Goal: Task Accomplishment & Management: Manage account settings

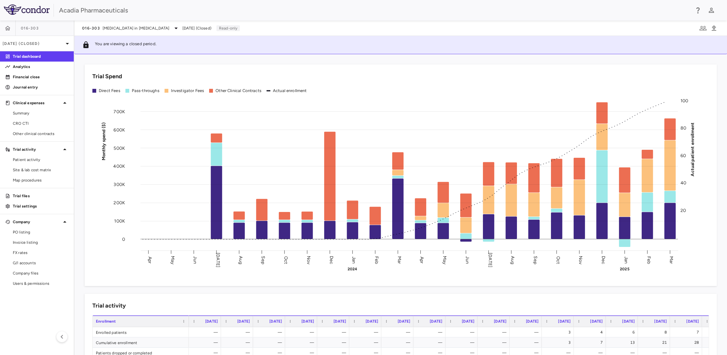
click at [29, 79] on p "Financial close" at bounding box center [41, 77] width 56 height 6
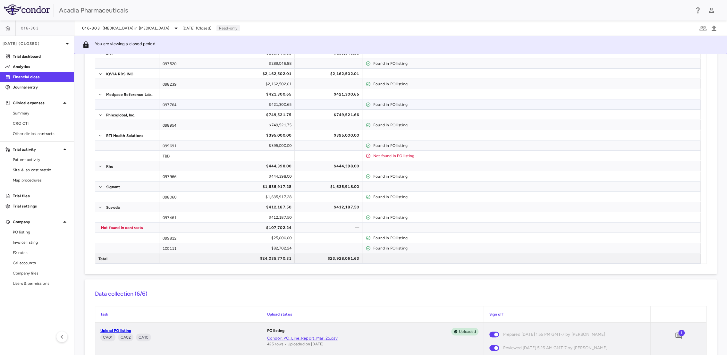
scroll to position [1, 0]
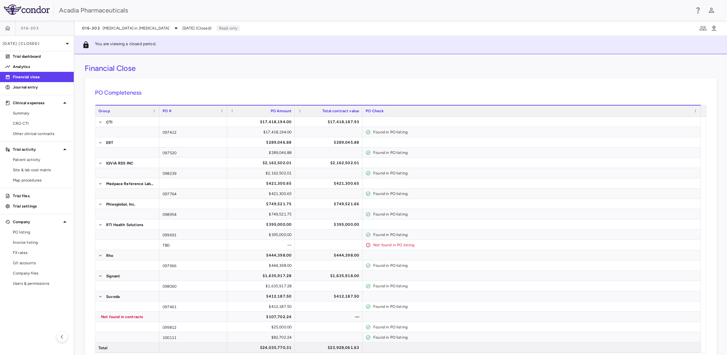
click at [222, 93] on h6 "PO Completeness" at bounding box center [400, 92] width 611 height 9
click at [210, 72] on div "Financial Close PO Completeness Vendor Drag here to set column labels Group PO …" at bounding box center [400, 204] width 652 height 301
drag, startPoint x: 210, startPoint y: 72, endPoint x: 205, endPoint y: 66, distance: 8.0
click at [205, 67] on div "Financial Close" at bounding box center [401, 68] width 632 height 10
click at [155, 70] on div "Financial Close" at bounding box center [401, 68] width 632 height 10
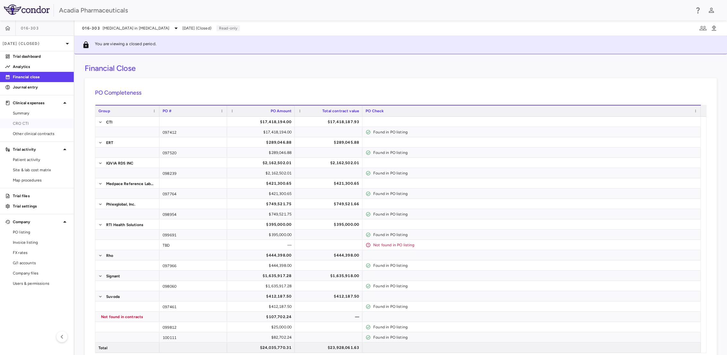
click at [22, 119] on link "CRO CTI" at bounding box center [37, 124] width 74 height 10
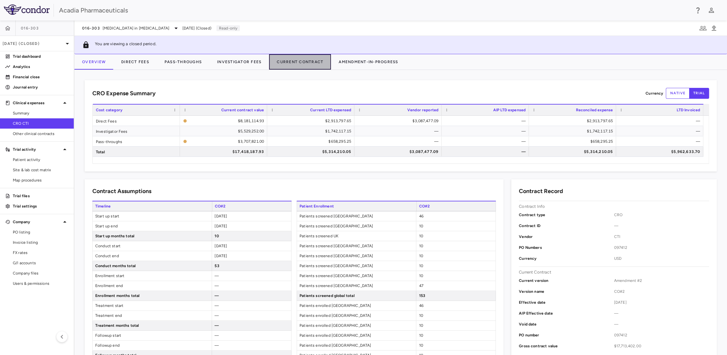
click at [290, 58] on button "Current Contract" at bounding box center [300, 61] width 62 height 15
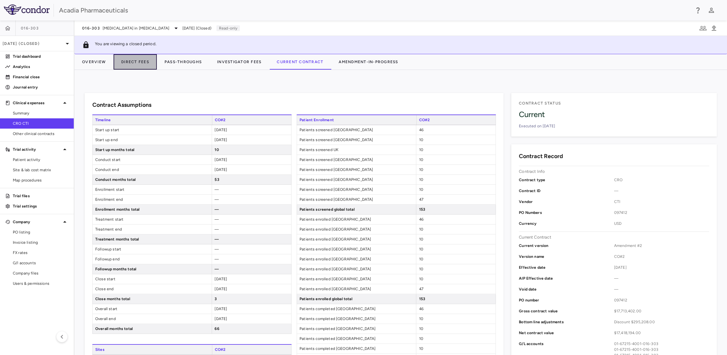
click at [131, 62] on button "Direct Fees" at bounding box center [134, 61] width 43 height 15
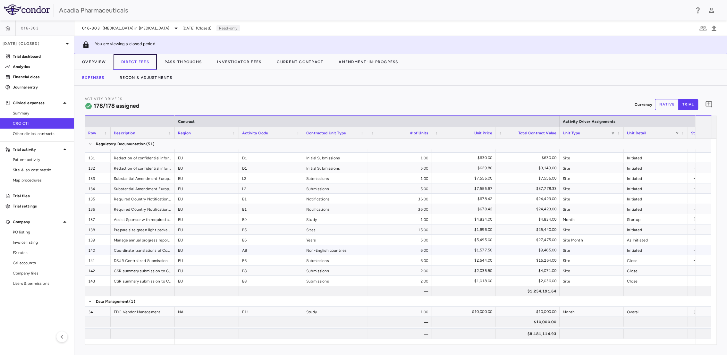
scroll to position [819, 0]
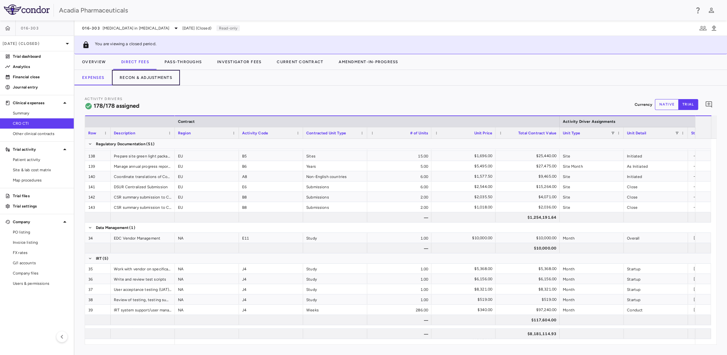
click at [156, 76] on button "Recon & Adjustments" at bounding box center [146, 77] width 68 height 15
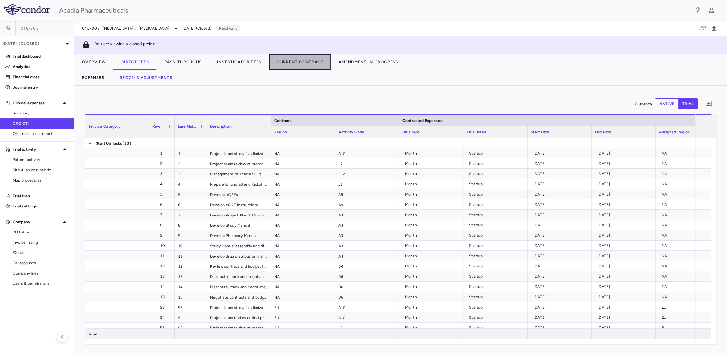
click at [300, 60] on button "Current Contract" at bounding box center [300, 61] width 62 height 15
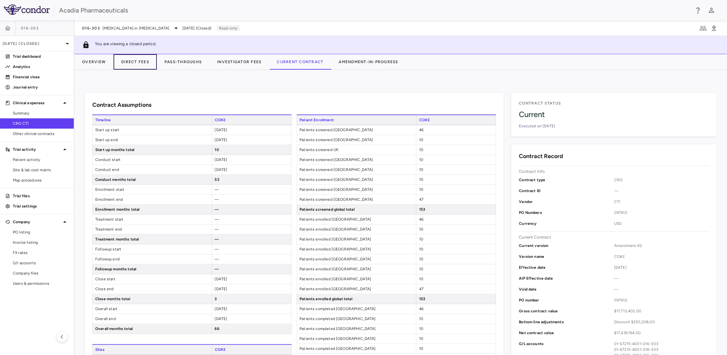
click at [133, 62] on button "Direct Fees" at bounding box center [134, 61] width 43 height 15
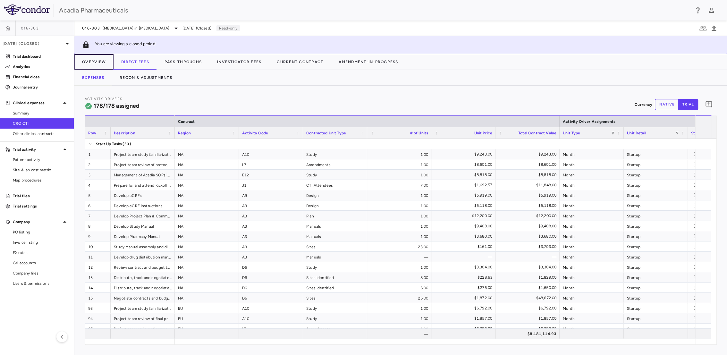
click at [105, 63] on button "Overview" at bounding box center [93, 61] width 39 height 15
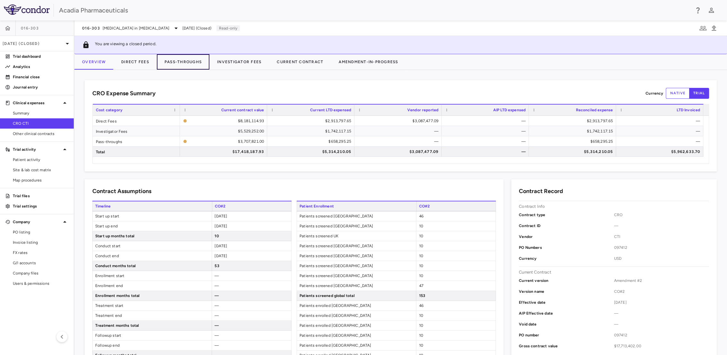
click at [176, 61] on button "Pass-Throughs" at bounding box center [183, 61] width 53 height 15
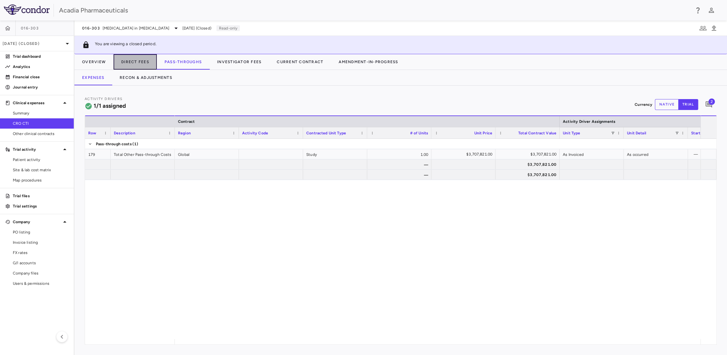
click at [146, 62] on button "Direct Fees" at bounding box center [134, 61] width 43 height 15
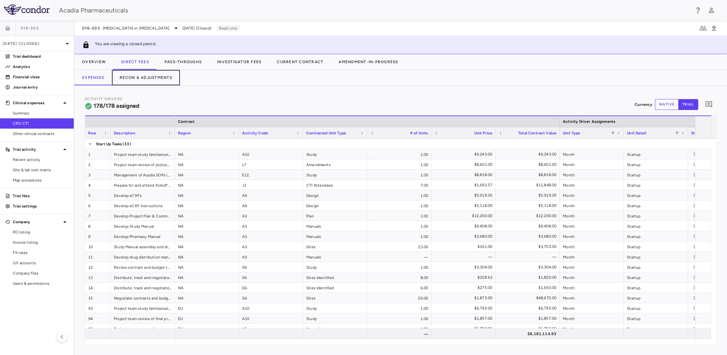
click at [148, 73] on button "Recon & Adjustments" at bounding box center [146, 77] width 68 height 15
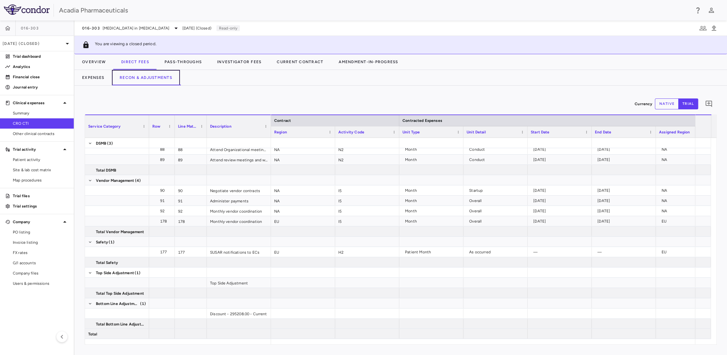
scroll to position [0, 68]
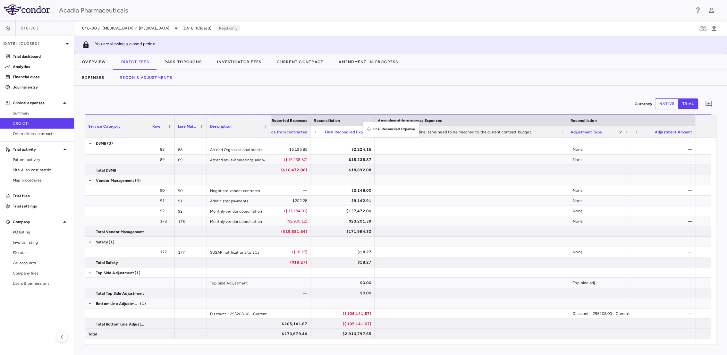
drag, startPoint x: 670, startPoint y: 133, endPoint x: 366, endPoint y: 125, distance: 304.0
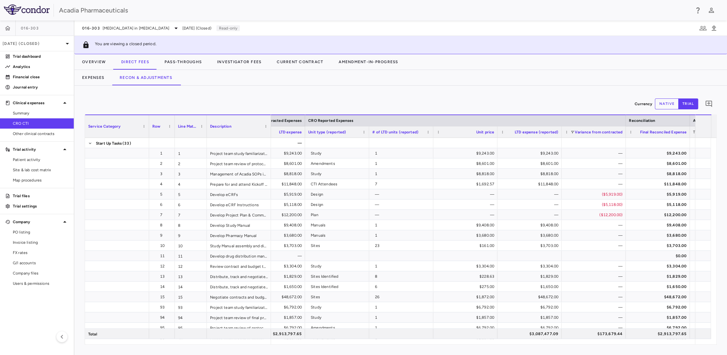
scroll to position [0, 686]
click at [99, 76] on button "Expenses" at bounding box center [93, 77] width 38 height 15
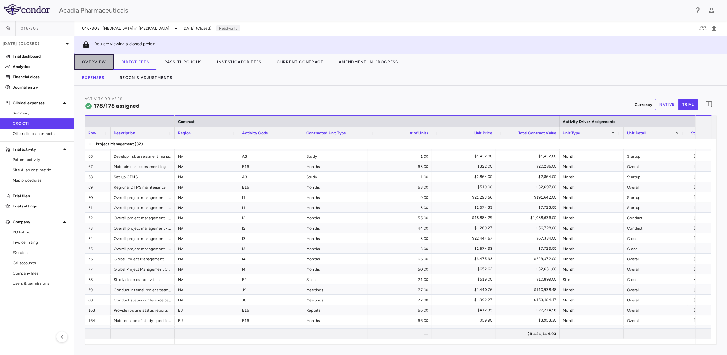
click at [96, 59] on button "Overview" at bounding box center [93, 61] width 39 height 15
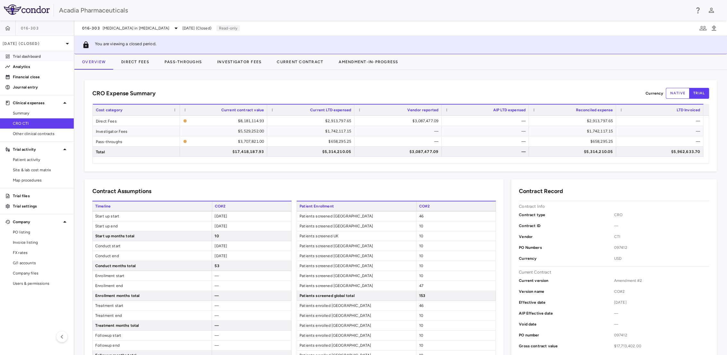
click at [39, 58] on p "Trial dashboard" at bounding box center [41, 57] width 56 height 6
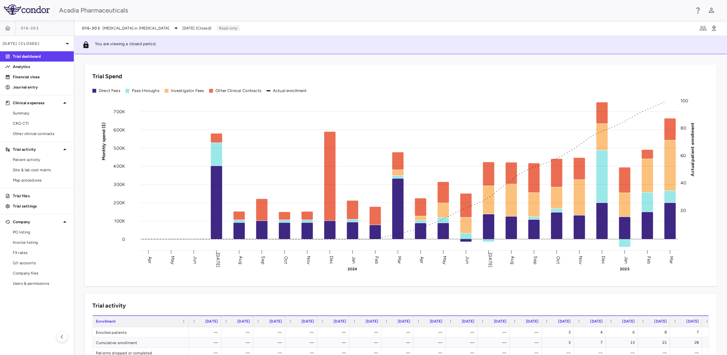
click at [35, 74] on p "Financial close" at bounding box center [41, 77] width 56 height 6
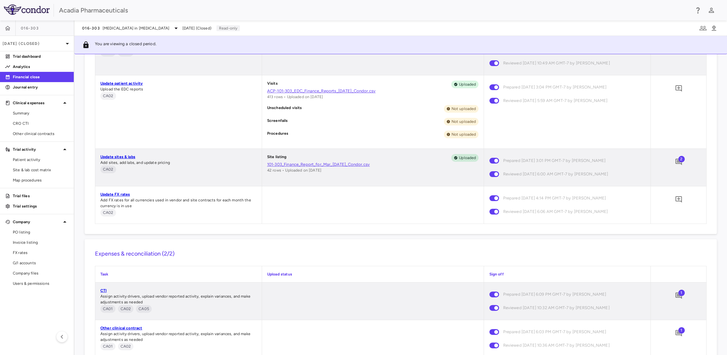
scroll to position [463, 0]
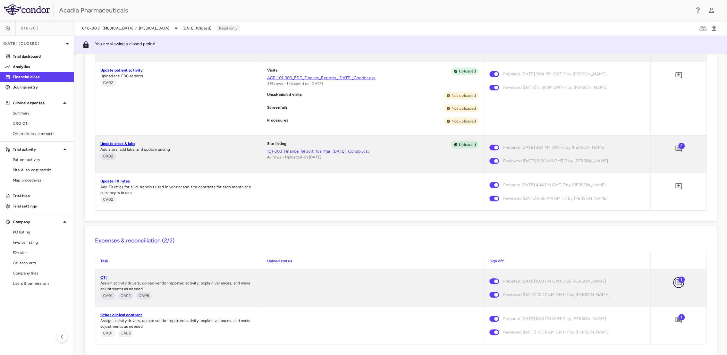
click at [674, 281] on icon "Add comment" at bounding box center [678, 283] width 8 height 8
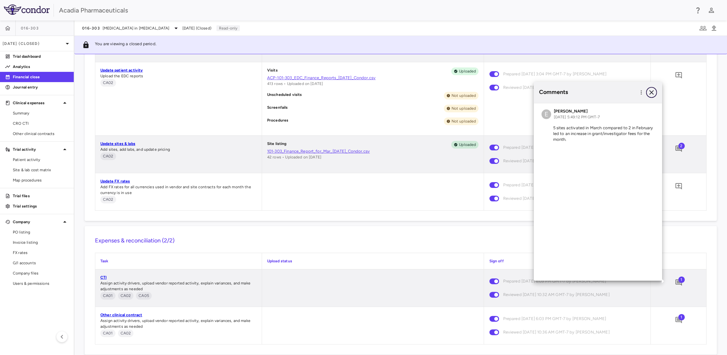
click at [651, 94] on icon "button" at bounding box center [651, 92] width 8 height 8
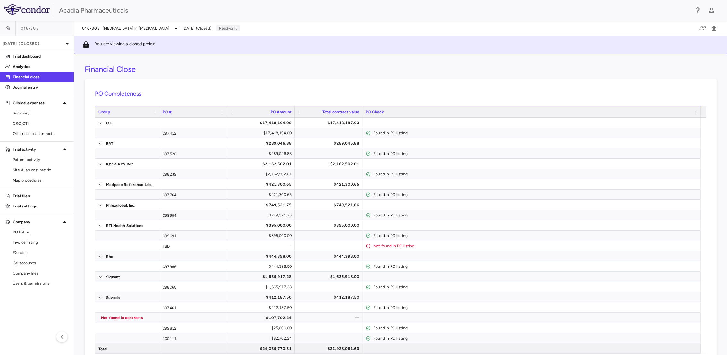
scroll to position [0, 0]
click at [34, 123] on span "CRO CTI" at bounding box center [41, 124] width 56 height 6
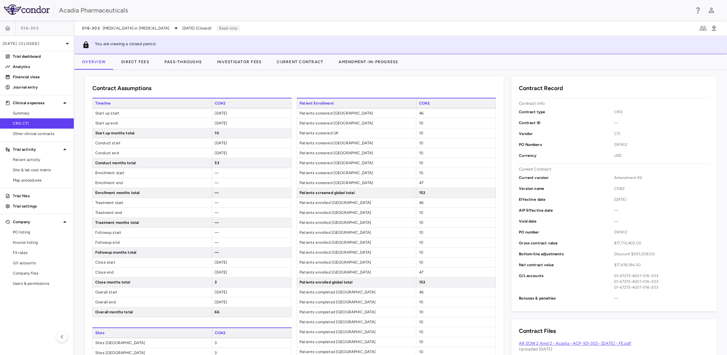
scroll to position [107, 0]
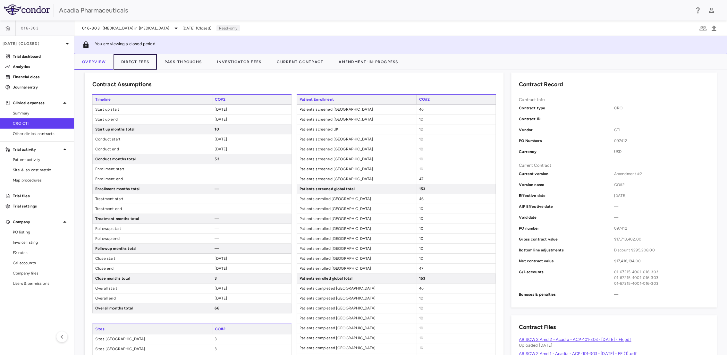
click at [146, 66] on button "Direct Fees" at bounding box center [134, 61] width 43 height 15
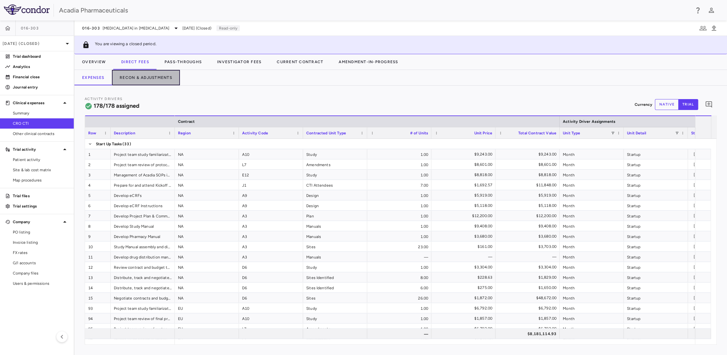
click at [124, 74] on button "Recon & Adjustments" at bounding box center [146, 77] width 68 height 15
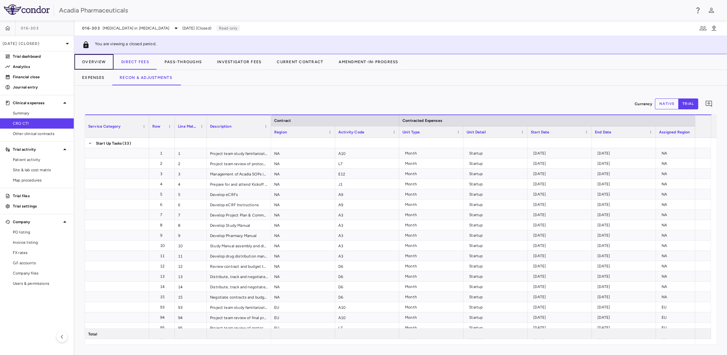
click at [104, 61] on button "Overview" at bounding box center [93, 61] width 39 height 15
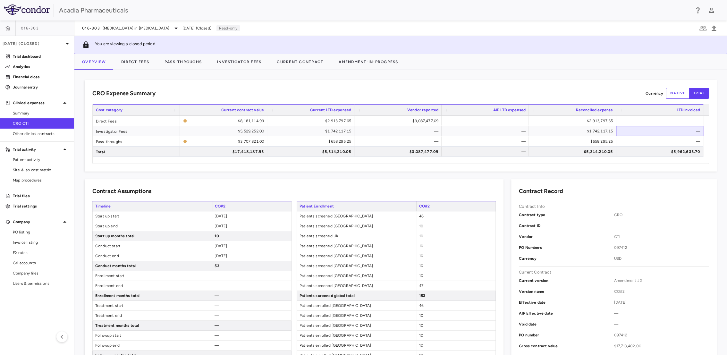
drag, startPoint x: 667, startPoint y: 126, endPoint x: 733, endPoint y: 127, distance: 66.7
click at [726, 127] on html "Skip to sidebar Skip to main content Acadia Pharmaceuticals 016-303 [DATE] (Clo…" at bounding box center [363, 177] width 727 height 355
click at [138, 59] on button "Direct Fees" at bounding box center [134, 61] width 43 height 15
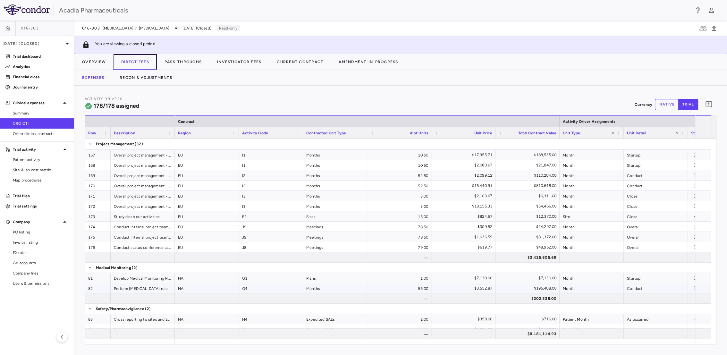
scroll to position [1745, 0]
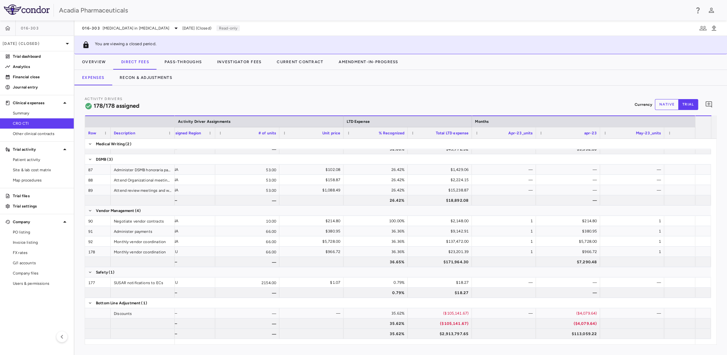
click at [34, 6] on img at bounding box center [27, 9] width 46 height 10
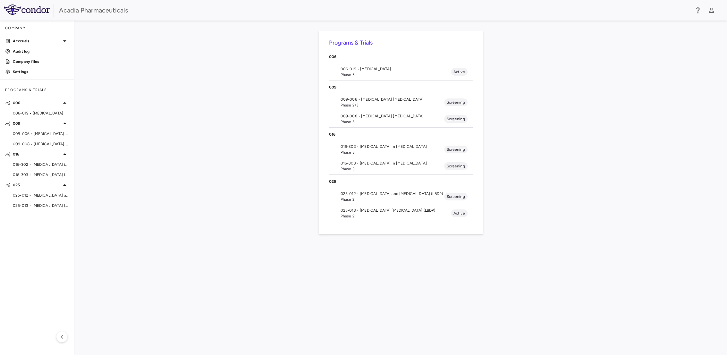
click at [18, 68] on link "Settings" at bounding box center [37, 72] width 74 height 10
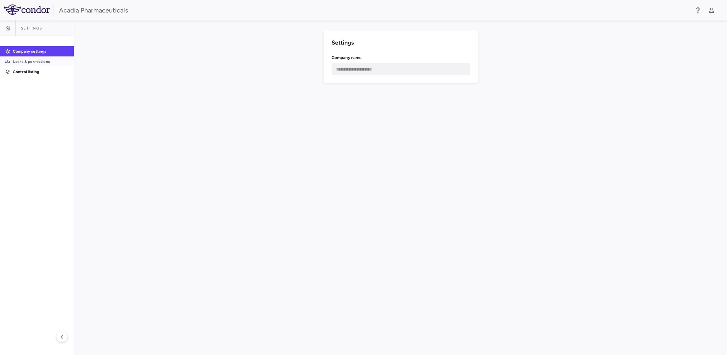
click at [19, 64] on link "Users & permissions" at bounding box center [37, 62] width 74 height 10
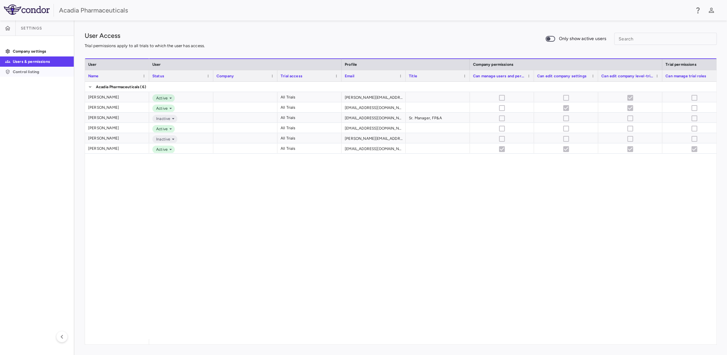
click at [44, 73] on p "Control listing" at bounding box center [41, 72] width 56 height 6
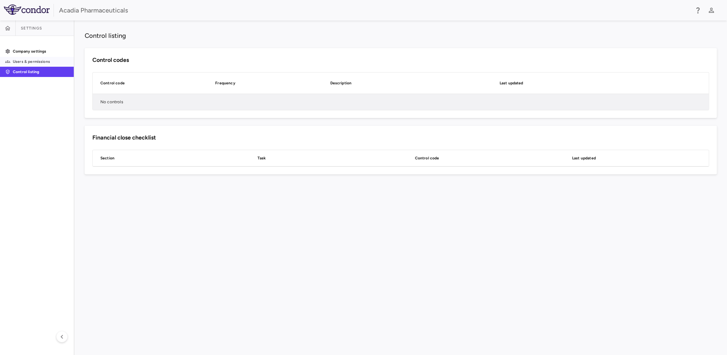
click at [40, 64] on p "Users & permissions" at bounding box center [41, 62] width 56 height 6
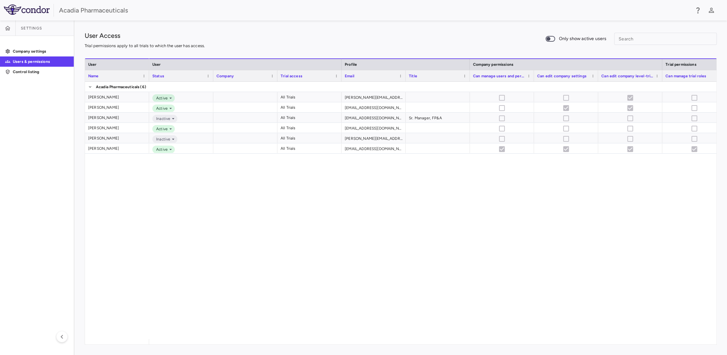
drag, startPoint x: 330, startPoint y: 338, endPoint x: 343, endPoint y: 338, distance: 12.2
click at [343, 338] on div "Active All Trials [PERSON_NAME][EMAIL_ADDRESS][PERSON_NAME][DOMAIN_NAME] Active…" at bounding box center [432, 210] width 567 height 257
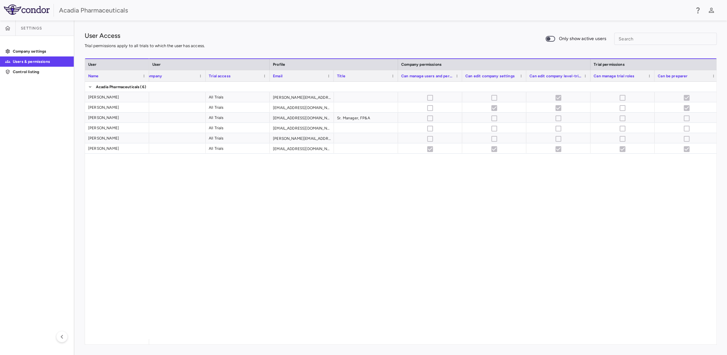
scroll to position [0, 74]
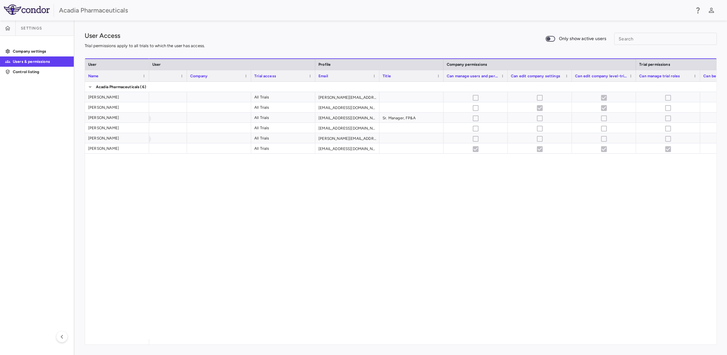
click at [233, 208] on div "Active All Trials [PERSON_NAME][EMAIL_ADDRESS][PERSON_NAME][DOMAIN_NAME] Active…" at bounding box center [432, 210] width 567 height 257
click at [40, 50] on p "Company settings" at bounding box center [41, 51] width 56 height 6
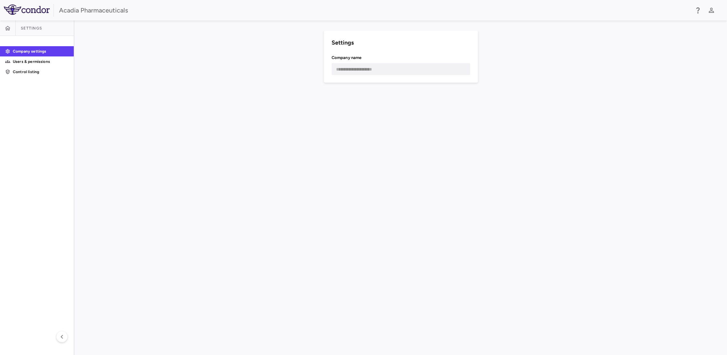
click at [33, 59] on p "Users & permissions" at bounding box center [41, 62] width 56 height 6
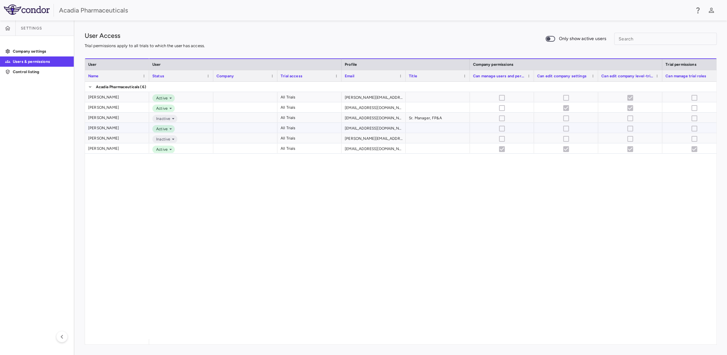
click at [191, 127] on div "Active" at bounding box center [181, 128] width 64 height 10
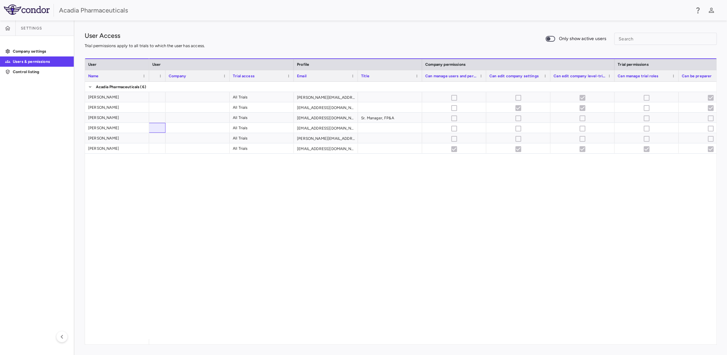
scroll to position [0, 59]
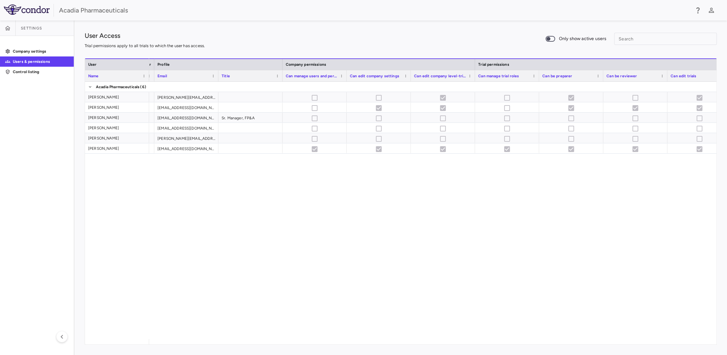
click at [458, 76] on span "Can edit company level-trial info" at bounding box center [440, 76] width 52 height 4
click at [458, 76] on span "Can edit company level-trial info" at bounding box center [437, 76] width 46 height 4
click at [434, 74] on span "Can edit company level-trial info" at bounding box center [437, 76] width 46 height 4
click at [434, 74] on span "Can edit company level-trial info" at bounding box center [440, 76] width 52 height 4
click at [467, 74] on div "Can edit company level-trial info 1" at bounding box center [443, 75] width 58 height 11
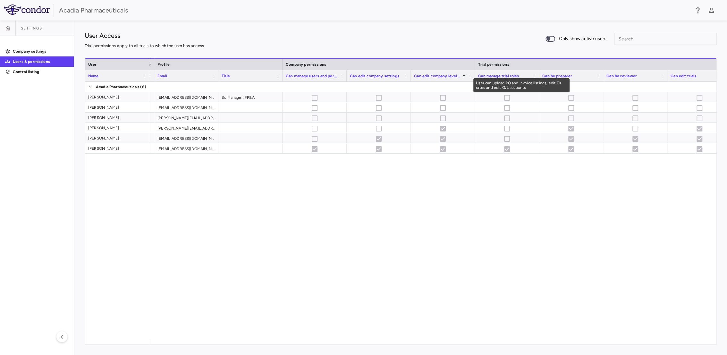
click at [471, 74] on span at bounding box center [470, 76] width 4 height 4
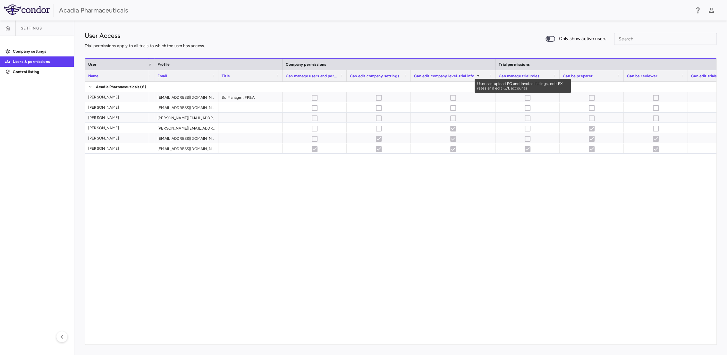
drag, startPoint x: 473, startPoint y: 74, endPoint x: 493, endPoint y: 74, distance: 19.9
click at [494, 74] on div at bounding box center [495, 75] width 3 height 11
click at [359, 111] on div at bounding box center [379, 108] width 58 height 11
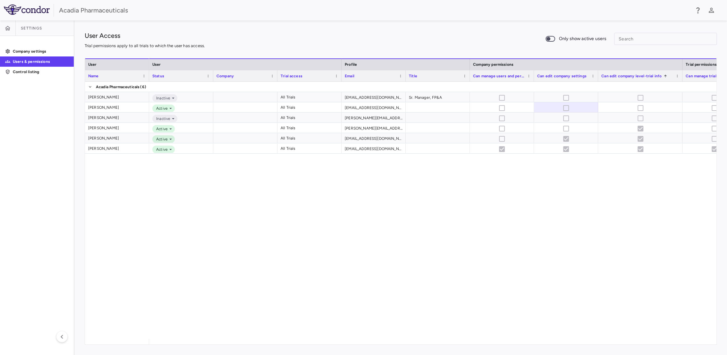
click at [525, 76] on div "Can manage users and permissions" at bounding box center [502, 75] width 58 height 11
click at [512, 77] on span "Can manage users and permissions" at bounding box center [499, 76] width 52 height 4
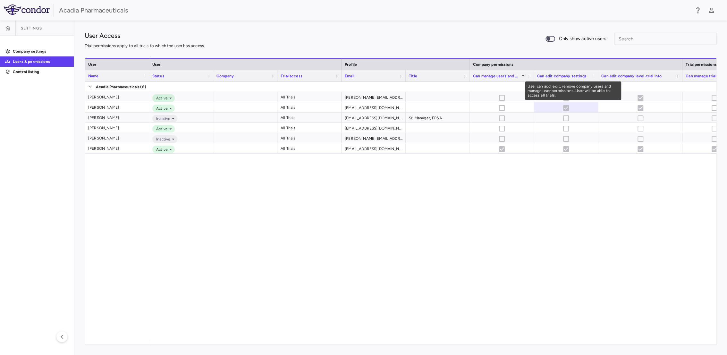
click at [512, 77] on span "Can manage users and permissions" at bounding box center [496, 76] width 46 height 4
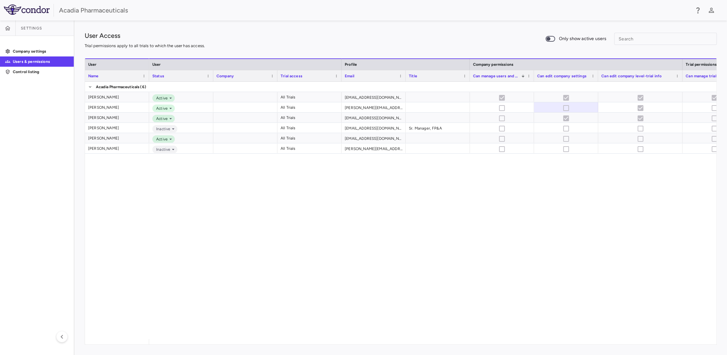
click at [423, 246] on div "Active All Trials [PERSON_NAME][EMAIL_ADDRESS][PERSON_NAME][DOMAIN_NAME] Active…" at bounding box center [432, 210] width 567 height 257
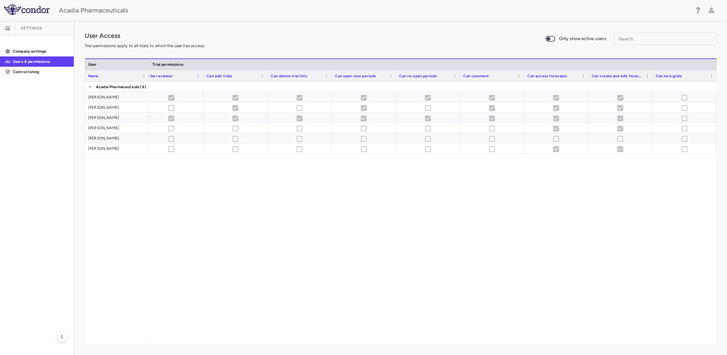
click at [370, 237] on div at bounding box center [432, 210] width 567 height 257
click at [33, 12] on img at bounding box center [27, 9] width 46 height 10
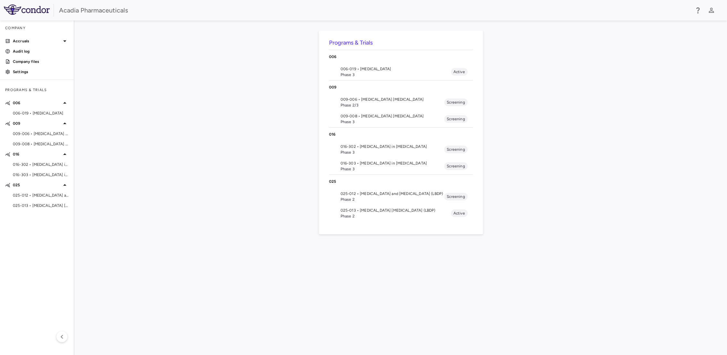
click at [43, 45] on div "Accruals" at bounding box center [37, 41] width 74 height 12
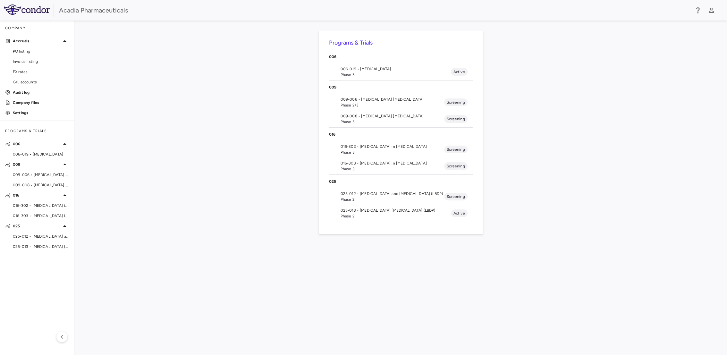
click at [46, 213] on span "016-303 • [MEDICAL_DATA] in [MEDICAL_DATA]" at bounding box center [41, 216] width 56 height 6
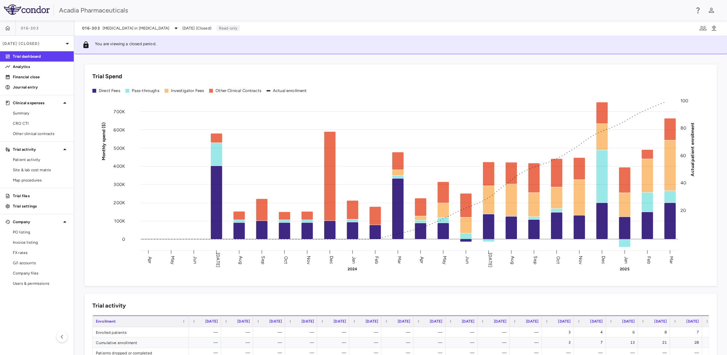
click at [32, 78] on p "Financial close" at bounding box center [41, 77] width 56 height 6
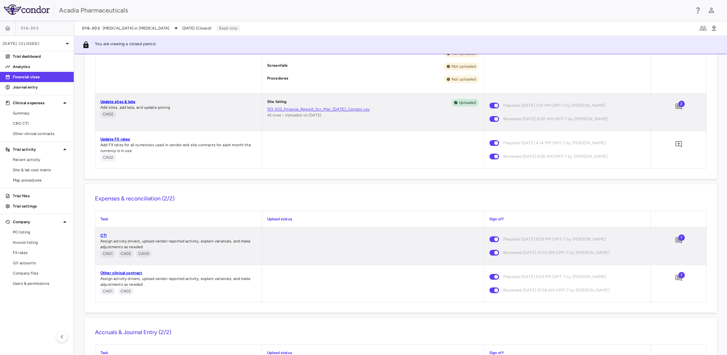
scroll to position [534, 0]
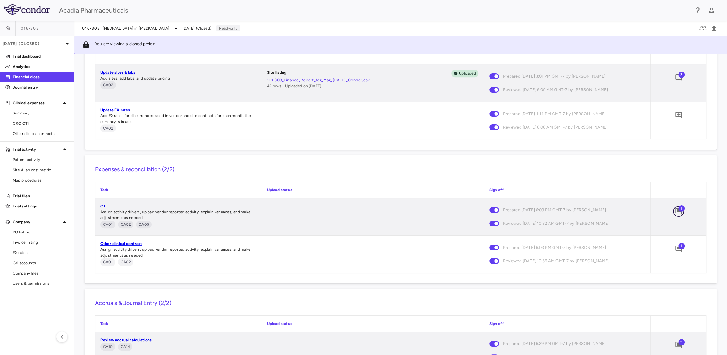
click at [673, 213] on button "button" at bounding box center [678, 211] width 11 height 11
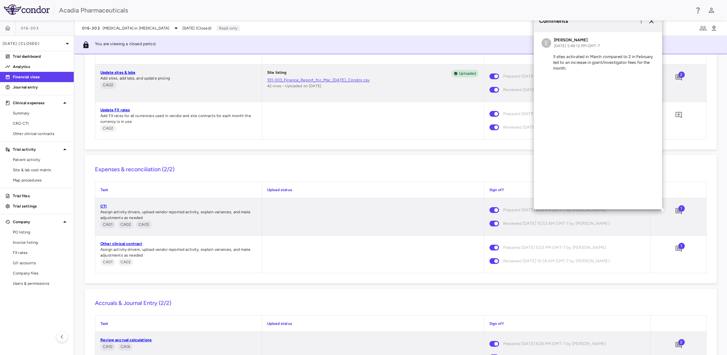
click at [430, 174] on div "Expenses & reconciliation (2/2) Task Upload status Sign off CTI Assign activity…" at bounding box center [401, 219] width 632 height 129
click at [679, 173] on div "Expenses & reconciliation (2/2) Task Upload status Sign off CTI Assign activity…" at bounding box center [401, 219] width 632 height 129
click at [30, 5] on img at bounding box center [27, 9] width 46 height 10
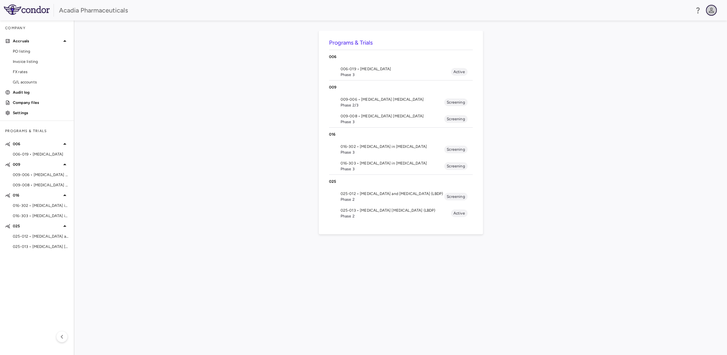
click at [711, 13] on icon "button" at bounding box center [710, 10] width 5 height 5
click at [711, 13] on div at bounding box center [363, 177] width 727 height 355
click at [19, 114] on p "Settings" at bounding box center [41, 113] width 56 height 6
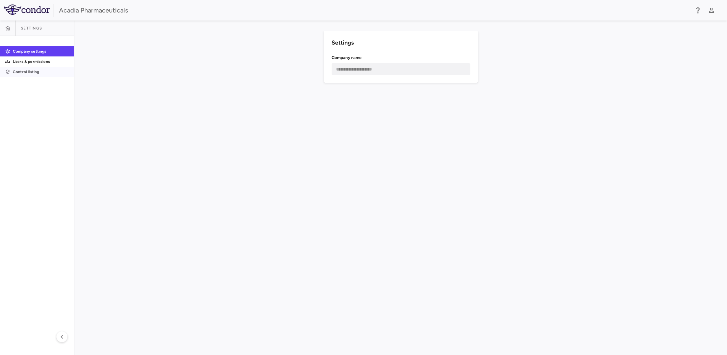
click at [21, 69] on p "Control listing" at bounding box center [41, 72] width 56 height 6
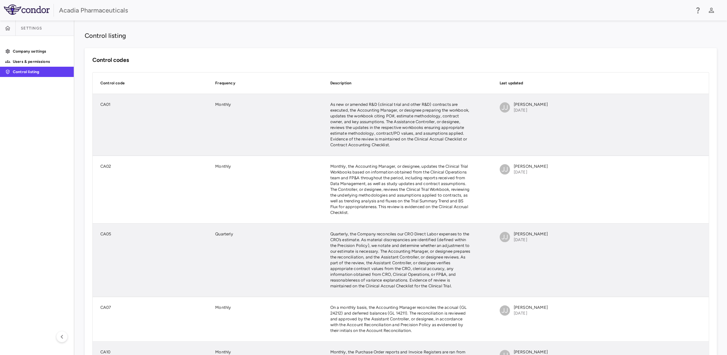
click at [25, 61] on p "Users & permissions" at bounding box center [41, 62] width 56 height 6
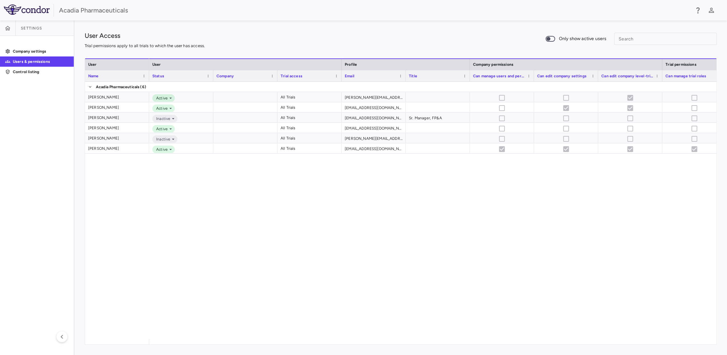
click at [30, 51] on p "Company settings" at bounding box center [41, 51] width 56 height 6
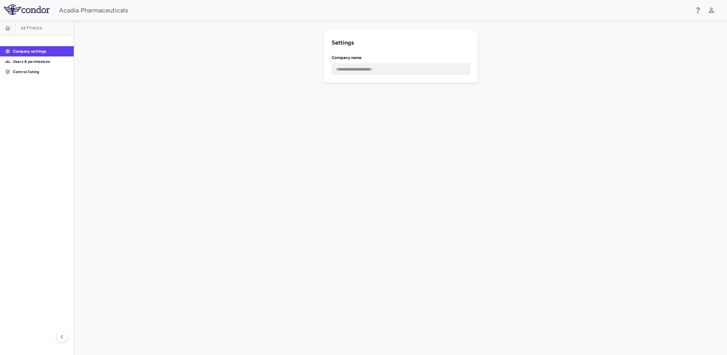
click at [31, 62] on p "Users & permissions" at bounding box center [41, 62] width 56 height 6
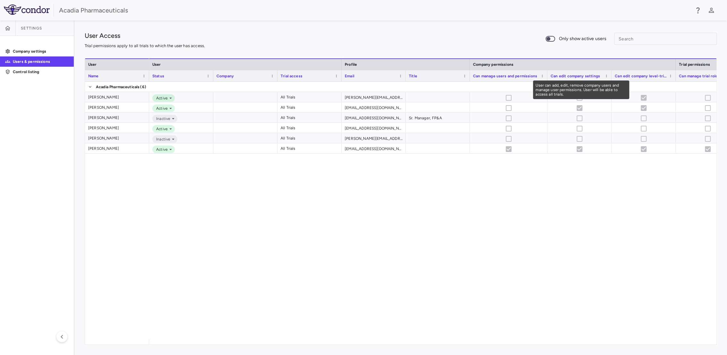
drag, startPoint x: 533, startPoint y: 75, endPoint x: 546, endPoint y: 81, distance: 14.8
click at [546, 81] on div "companyName Drag here to set column labels User Name User Profile Company permi…" at bounding box center [401, 201] width 632 height 286
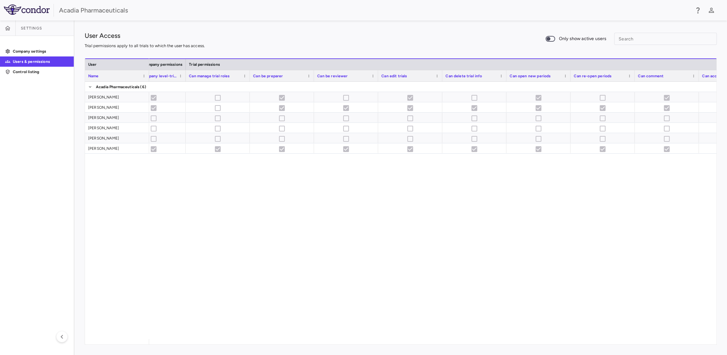
scroll to position [0, 490]
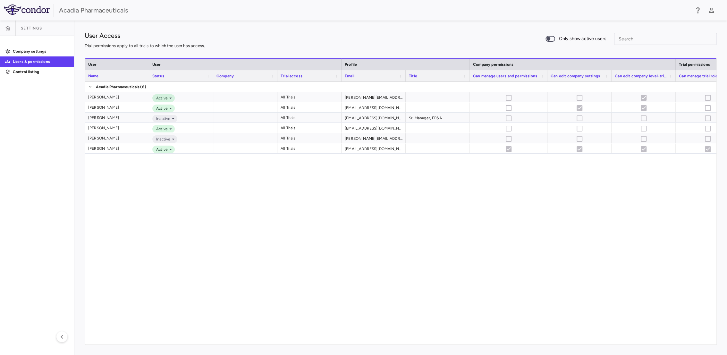
click at [13, 49] on p "Company settings" at bounding box center [41, 51] width 56 height 6
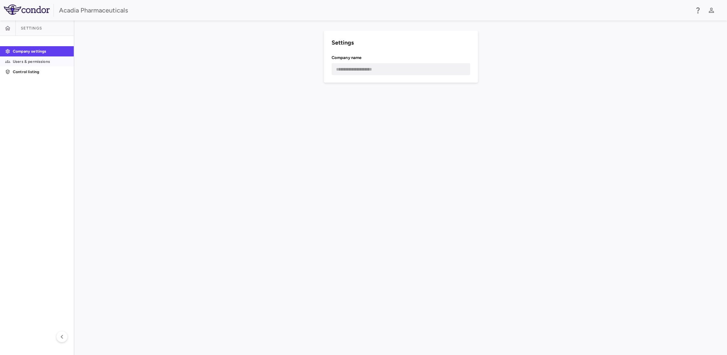
click at [20, 61] on p "Users & permissions" at bounding box center [41, 62] width 56 height 6
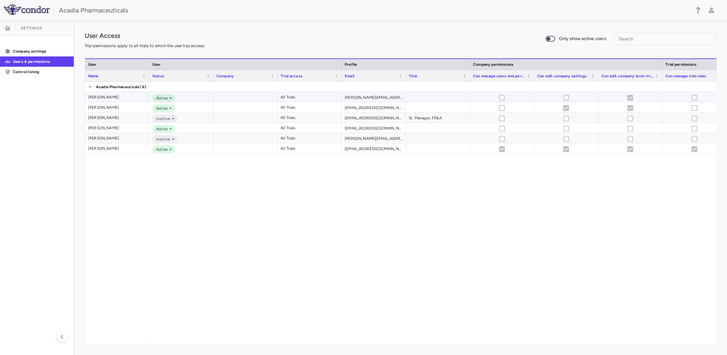
click at [240, 96] on div at bounding box center [245, 97] width 64 height 10
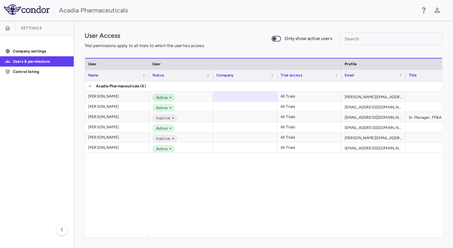
click at [24, 11] on img at bounding box center [27, 9] width 46 height 10
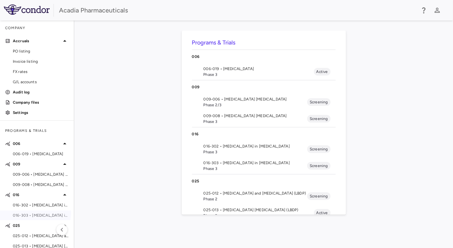
click at [35, 213] on span "016-303 • [MEDICAL_DATA] in [MEDICAL_DATA]" at bounding box center [41, 216] width 56 height 6
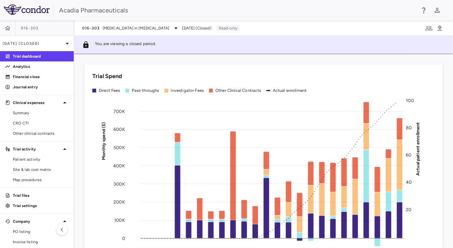
click at [28, 124] on span "CRO CTI" at bounding box center [41, 124] width 56 height 6
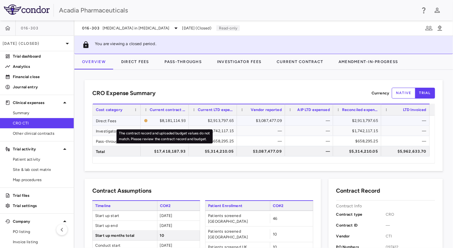
click at [163, 119] on div "$8,181,114.93" at bounding box center [167, 121] width 35 height 10
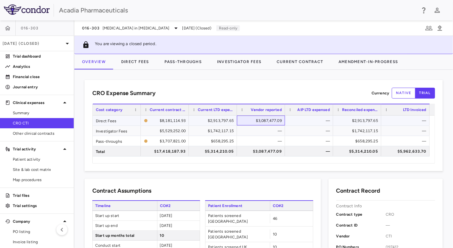
click at [265, 121] on div "$3,087,477.09" at bounding box center [262, 121] width 39 height 10
click at [128, 59] on button "Direct Fees" at bounding box center [134, 61] width 43 height 15
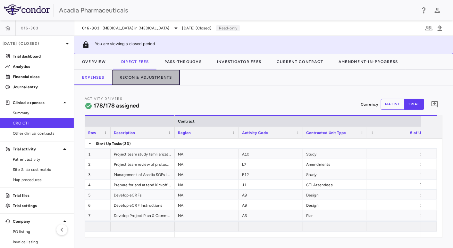
click at [139, 75] on button "Recon & Adjustments" at bounding box center [146, 77] width 68 height 15
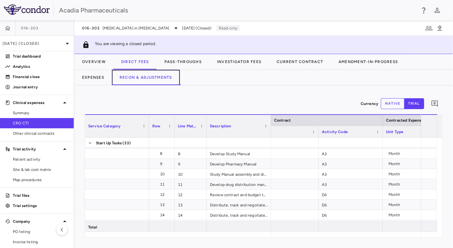
scroll to position [0, 38]
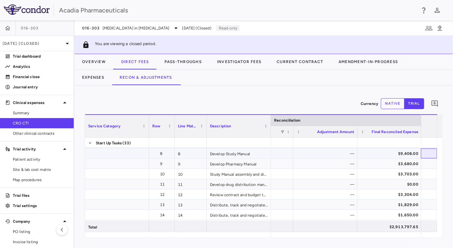
click at [425, 152] on div at bounding box center [429, 154] width 16 height 10
click at [383, 104] on button "native" at bounding box center [393, 103] width 24 height 11
click at [410, 103] on button "trial" at bounding box center [414, 103] width 20 height 11
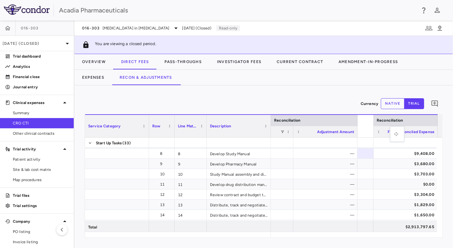
drag, startPoint x: 425, startPoint y: 127, endPoint x: 385, endPoint y: 130, distance: 40.2
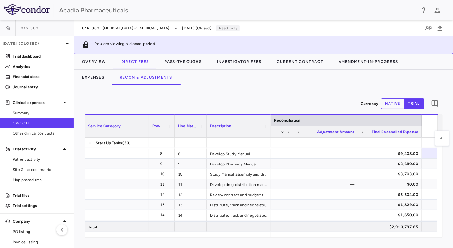
drag, startPoint x: 365, startPoint y: 131, endPoint x: 438, endPoint y: 135, distance: 72.9
click at [29, 13] on img at bounding box center [27, 9] width 46 height 10
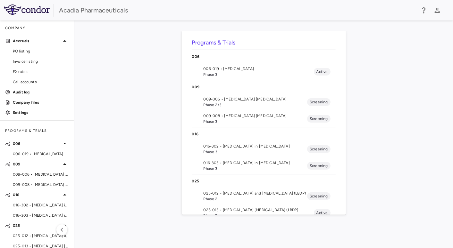
click at [17, 109] on link "Settings" at bounding box center [37, 113] width 74 height 10
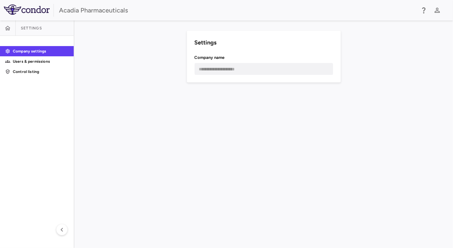
click at [24, 62] on p "Users & permissions" at bounding box center [41, 62] width 56 height 6
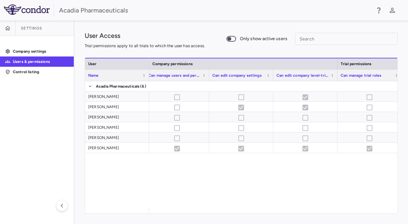
scroll to position [0, 338]
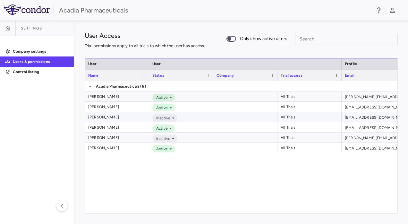
click at [194, 119] on div "Inactive" at bounding box center [181, 117] width 64 height 10
click at [281, 187] on div "Active All Trials [PERSON_NAME][EMAIL_ADDRESS][PERSON_NAME][DOMAIN_NAME] Active…" at bounding box center [273, 144] width 248 height 127
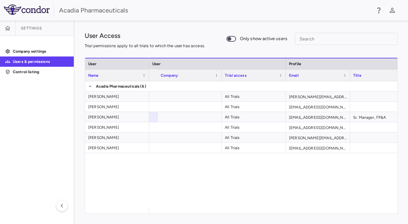
scroll to position [0, 243]
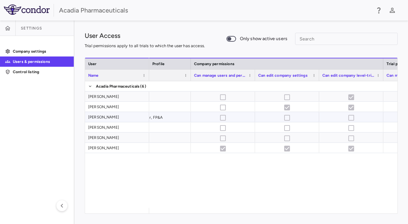
click at [127, 115] on div "[PERSON_NAME]" at bounding box center [117, 116] width 58 height 9
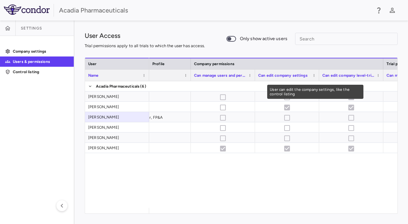
click at [270, 76] on span "Can edit company settings" at bounding box center [282, 75] width 49 height 4
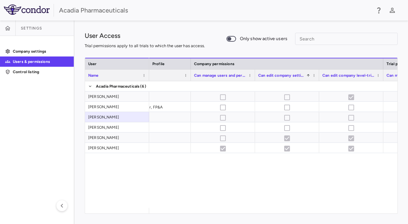
click at [35, 55] on link "Company settings" at bounding box center [37, 51] width 74 height 10
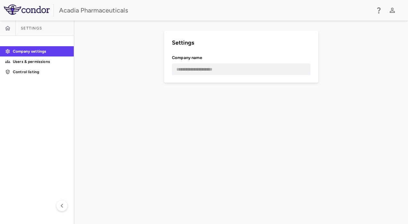
click at [41, 61] on p "Users & permissions" at bounding box center [41, 62] width 56 height 6
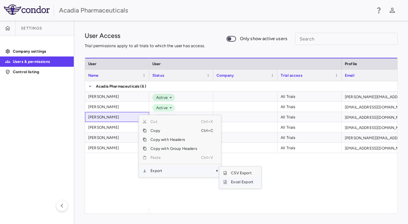
click at [234, 182] on span "Excel Export" at bounding box center [242, 181] width 30 height 9
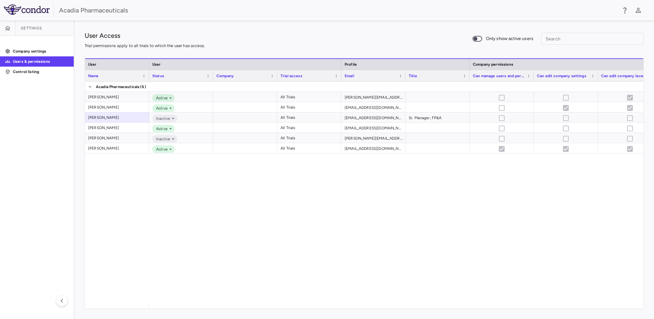
click at [451, 199] on div "Active All Trials [PERSON_NAME][EMAIL_ADDRESS][PERSON_NAME][DOMAIN_NAME] Active…" at bounding box center [396, 193] width 494 height 222
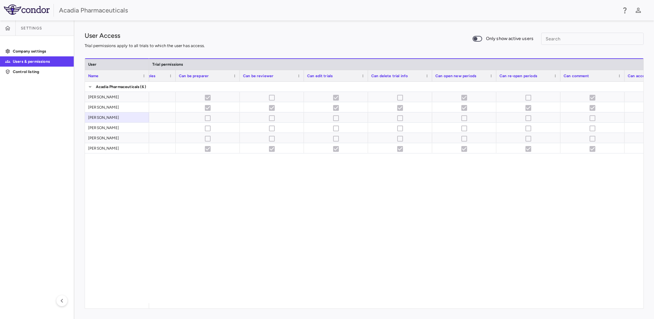
scroll to position [0, 583]
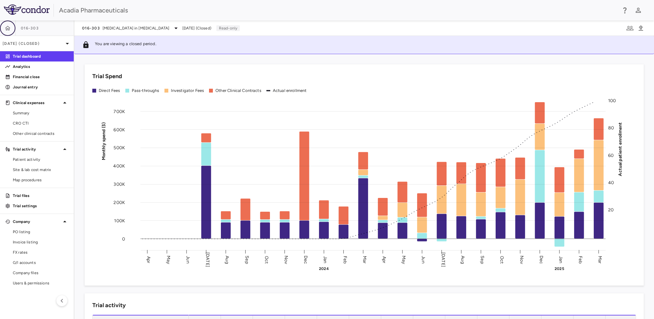
click at [9, 25] on icon "button" at bounding box center [7, 28] width 6 height 6
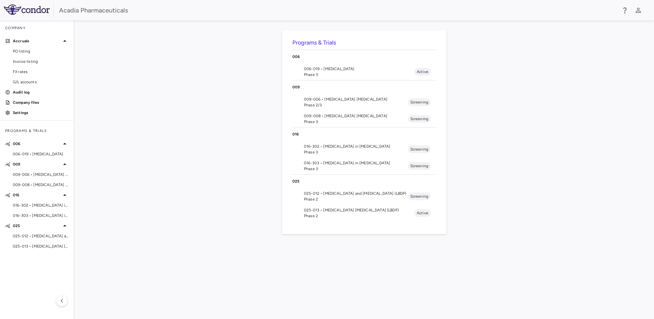
click at [15, 24] on div "Company" at bounding box center [37, 28] width 74 height 15
click at [20, 11] on img at bounding box center [27, 9] width 46 height 10
click at [24, 112] on p "Settings" at bounding box center [41, 113] width 56 height 6
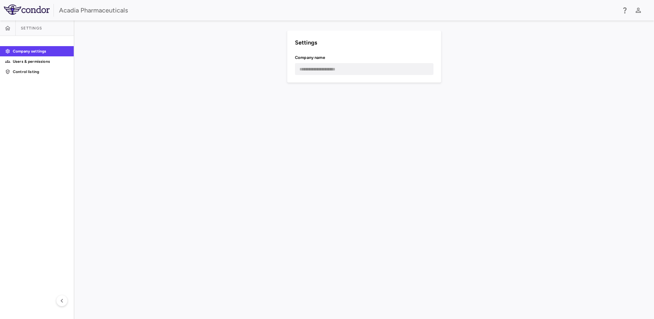
click at [17, 57] on link "Users & permissions" at bounding box center [37, 62] width 74 height 10
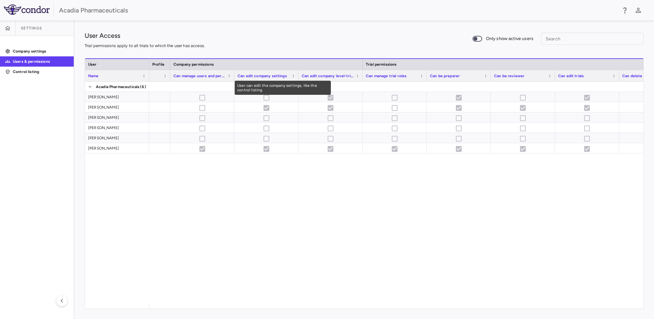
click at [235, 75] on div "Can edit company settings" at bounding box center [266, 76] width 64 height 12
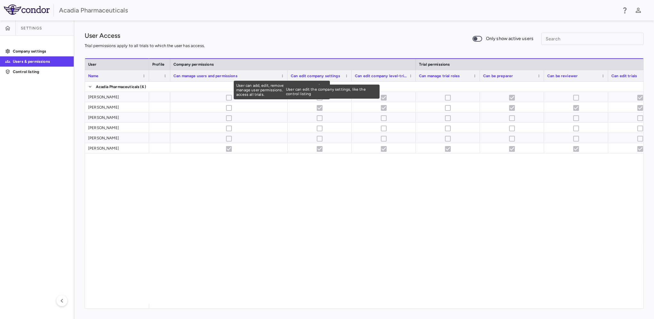
drag, startPoint x: 233, startPoint y: 75, endPoint x: 287, endPoint y: 79, distance: 53.4
click at [287, 79] on div at bounding box center [287, 75] width 3 height 11
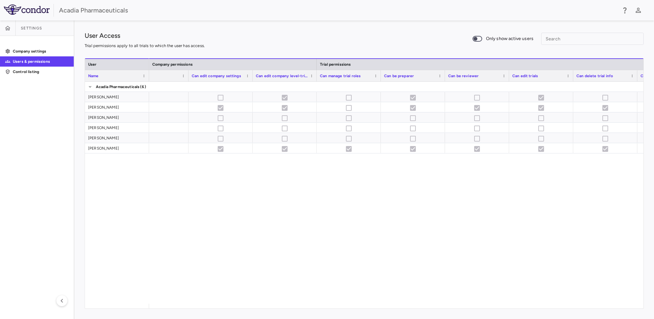
scroll to position [0, 405]
